Goal: Task Accomplishment & Management: Complete application form

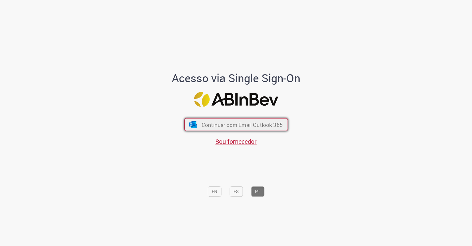
click at [210, 125] on span "Continuar com Email Outlook 365" at bounding box center [241, 124] width 81 height 7
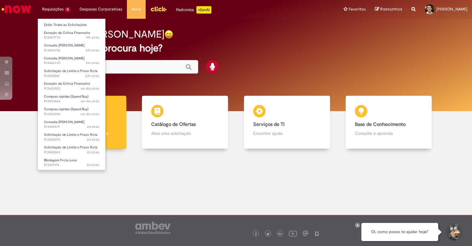
click at [62, 21] on li "Exibir Todas as Solicitações" at bounding box center [72, 24] width 68 height 8
click at [62, 22] on link "Exibir Todas as Solicitações" at bounding box center [72, 25] width 68 height 7
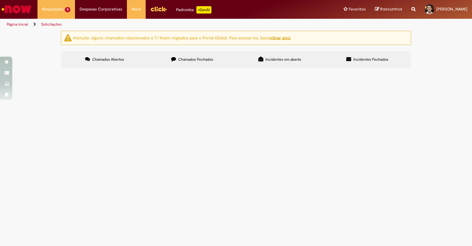
click at [0, 0] on span "PDV 28145 - Estouro de LC ✅ PDV 40385 - Estouro de LC ✅ PDV 35535 - Título em a…" at bounding box center [0, 0] width 0 height 0
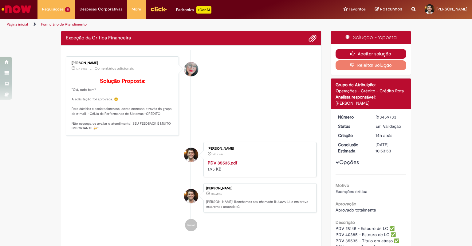
click at [369, 52] on button "Aceitar solução" at bounding box center [371, 54] width 71 height 10
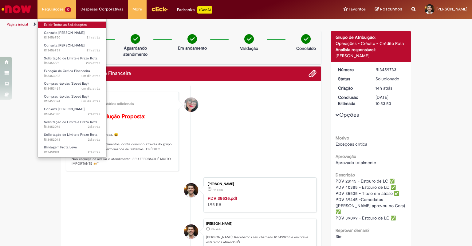
click at [62, 23] on link "Exibir Todas as Solicitações" at bounding box center [72, 25] width 69 height 7
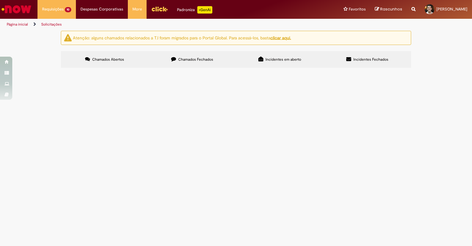
click at [0, 0] on span "- PDV 39099 - Estouro de LC OK ✅ - PDV 34825 - Estouro de LC ✅" at bounding box center [0, 0] width 0 height 0
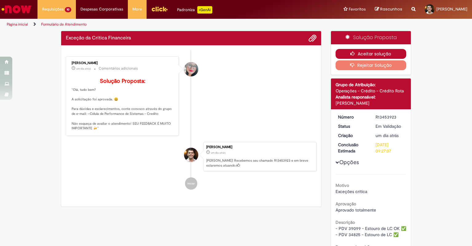
click at [367, 51] on button "Aceitar solução" at bounding box center [371, 54] width 71 height 10
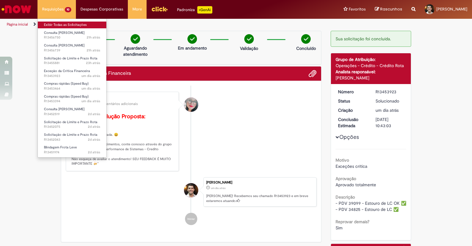
click at [63, 23] on link "Exibir Todas as Solicitações" at bounding box center [72, 25] width 69 height 7
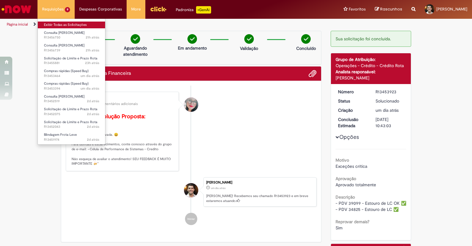
click at [58, 23] on link "Exibir Todas as Solicitações" at bounding box center [72, 25] width 68 height 7
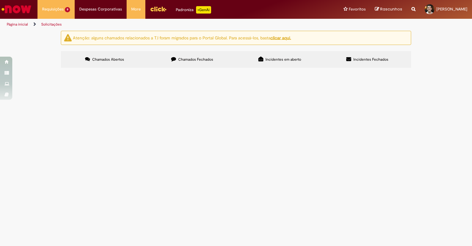
click at [0, 0] on span "Compras rápidas (Speed Buy)" at bounding box center [0, 0] width 0 height 0
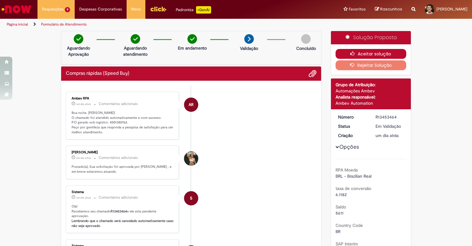
click at [372, 53] on button "Aceitar solução" at bounding box center [371, 54] width 71 height 10
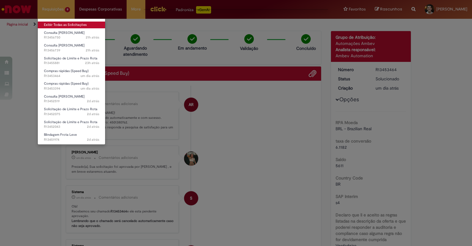
click at [61, 24] on link "Exibir Todas as Solicitações" at bounding box center [72, 25] width 68 height 7
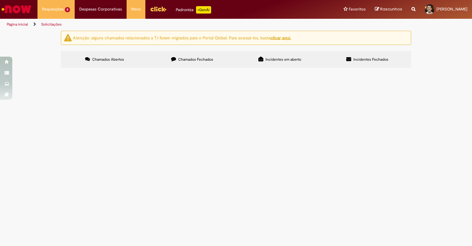
click at [0, 0] on span "Compras rápidas (Speed Buy)" at bounding box center [0, 0] width 0 height 0
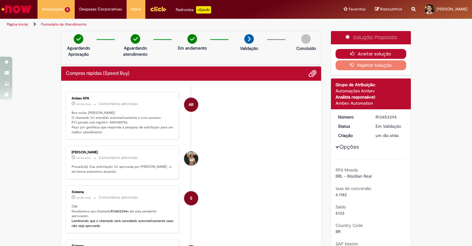
click at [384, 50] on button "Aceitar solução" at bounding box center [371, 54] width 71 height 10
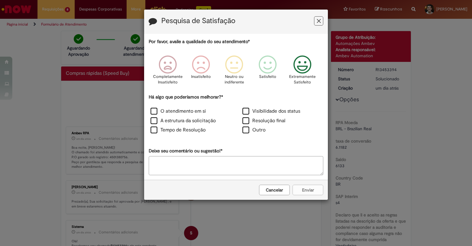
click at [308, 59] on icon "Feedback" at bounding box center [302, 64] width 23 height 18
click at [202, 109] on label "O atendimento em si" at bounding box center [178, 111] width 55 height 7
click at [197, 119] on label "A estrutura da solicitação" at bounding box center [183, 120] width 65 height 7
click at [196, 129] on label "Tempo de Resolução" at bounding box center [178, 129] width 55 height 7
click at [310, 188] on button "Enviar" at bounding box center [308, 190] width 31 height 10
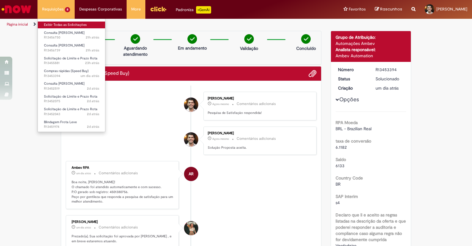
click at [59, 27] on link "Exibir Todas as Solicitações" at bounding box center [72, 25] width 68 height 7
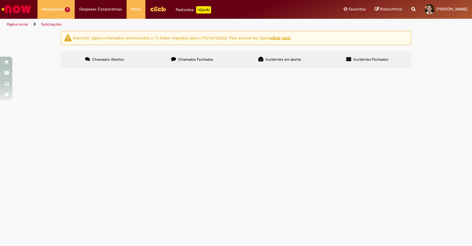
click at [0, 0] on span "Blindagem Frota Leve" at bounding box center [0, 0] width 0 height 0
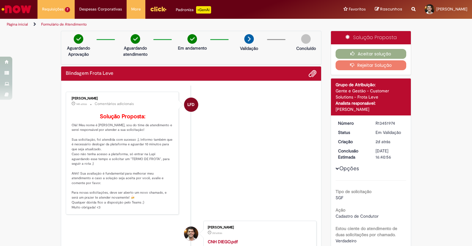
click at [357, 48] on div "Aceitar solução Rejeitar Solução" at bounding box center [371, 59] width 80 height 30
click at [353, 52] on icon "button" at bounding box center [354, 53] width 7 height 4
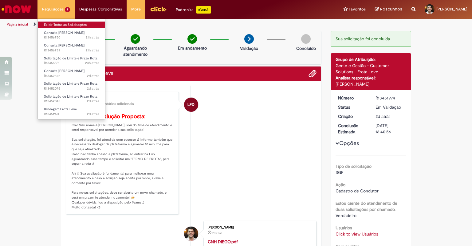
click at [58, 25] on link "Exibir Todas as Solicitações" at bounding box center [72, 25] width 68 height 7
click at [67, 25] on link "Exibir Todas as Solicitações" at bounding box center [72, 25] width 68 height 7
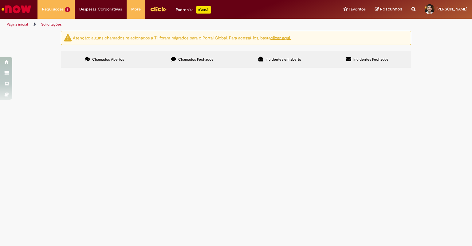
click at [0, 69] on div "Atenção: alguns chamados relacionados a T.I foram migrados para o Portal Global…" at bounding box center [236, 50] width 472 height 39
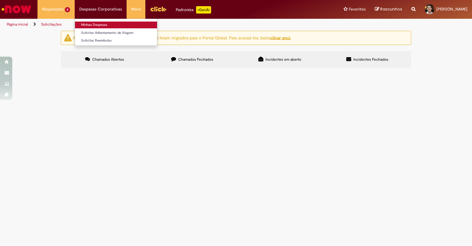
click at [102, 26] on link "Minhas Despesas" at bounding box center [116, 25] width 82 height 7
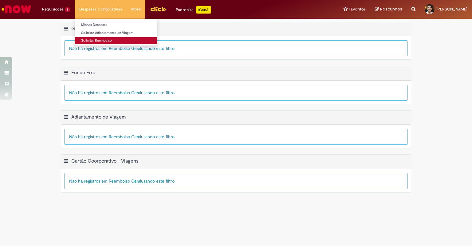
click at [100, 43] on link "Solicitar Reembolso" at bounding box center [116, 40] width 82 height 7
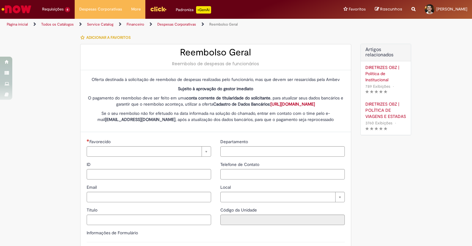
type input "********"
type input "**********"
type input "****"
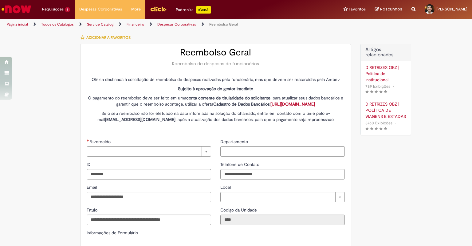
type input "**********"
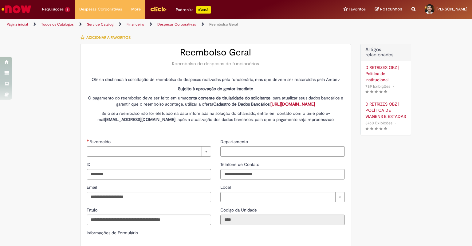
type input "**********"
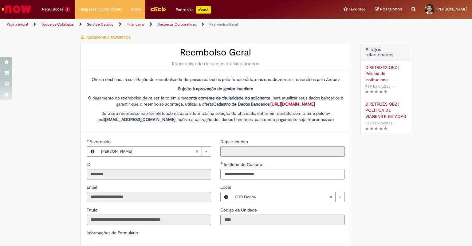
scroll to position [144, 0]
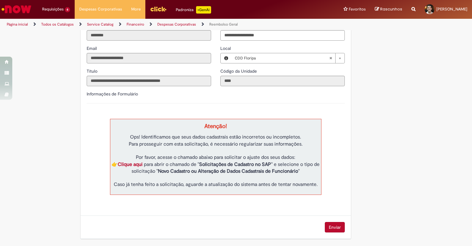
click at [29, 12] on img "Ir para a Homepage" at bounding box center [17, 9] width 32 height 12
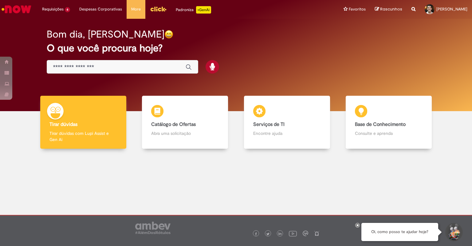
click at [24, 200] on div at bounding box center [236, 195] width 463 height 84
